Goal: Check status

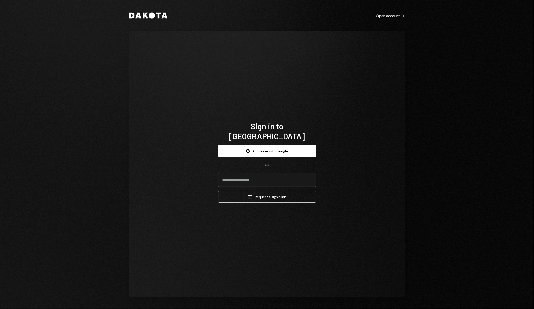
type input "**********"
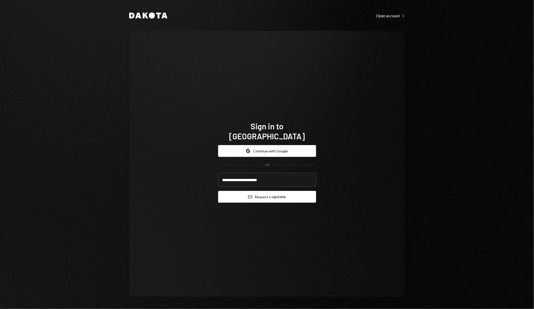
click at [261, 194] on button "Email Request a sign in link" at bounding box center [267, 197] width 98 height 12
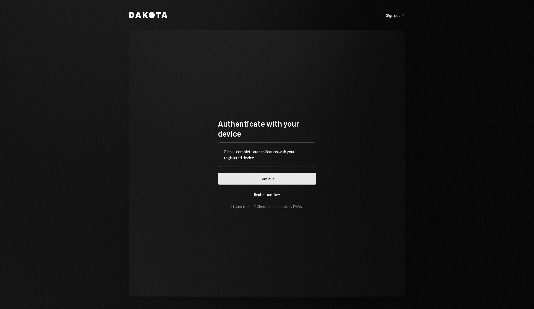
click at [289, 177] on button "Continue" at bounding box center [267, 179] width 98 height 12
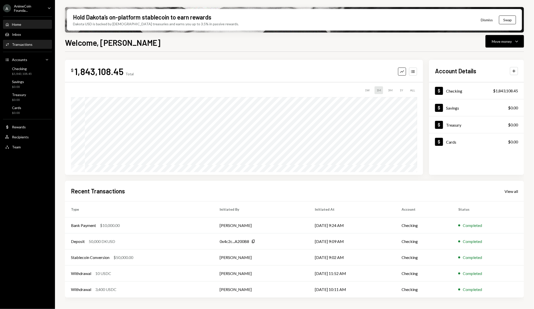
click at [31, 47] on div "Activities Transactions" at bounding box center [27, 44] width 45 height 9
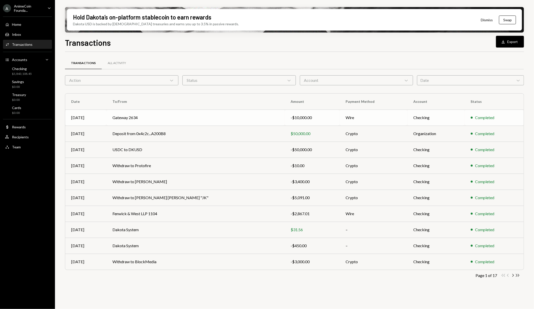
click at [155, 113] on td "Gateway 2634" at bounding box center [196, 118] width 179 height 16
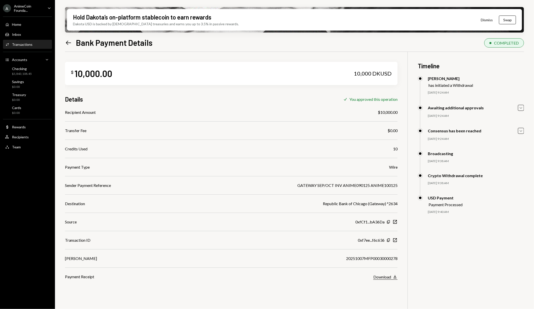
click at [396, 278] on icon "Download" at bounding box center [395, 276] width 5 height 5
